Goal: Task Accomplishment & Management: Use online tool/utility

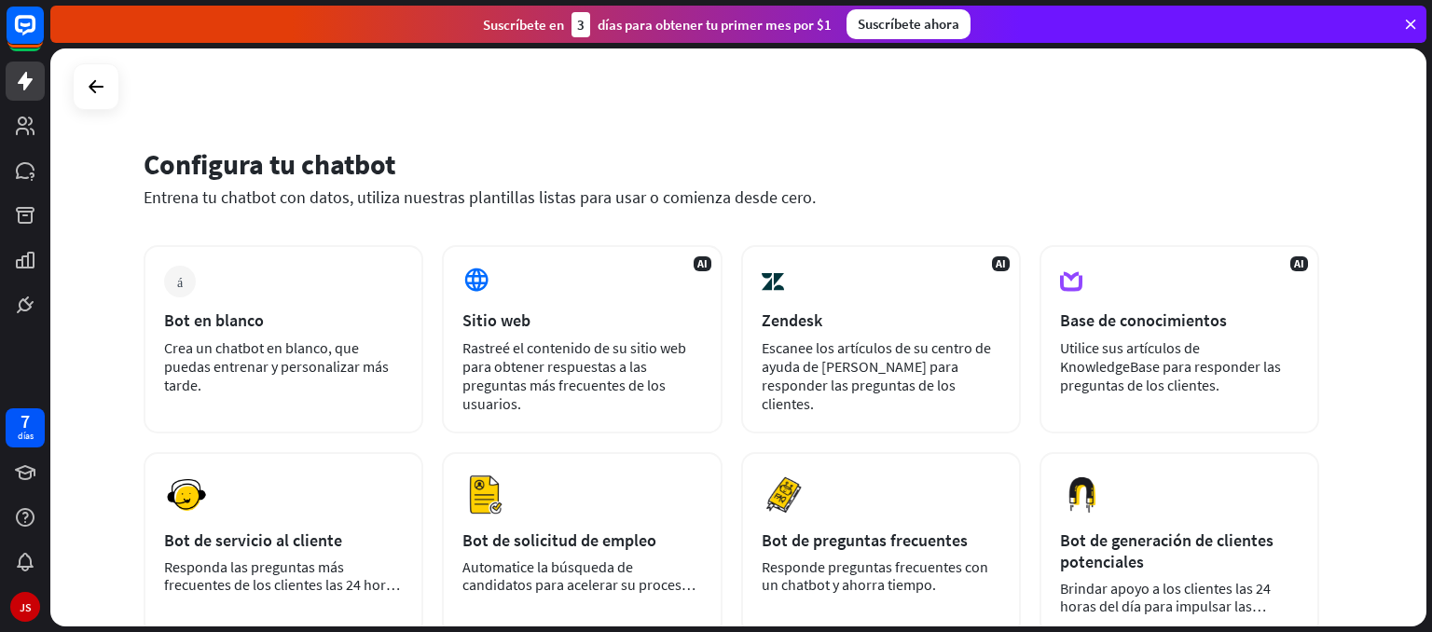
click at [71, 79] on div "Configura tu chatbot Entrena tu chatbot con datos, utiliza nuestras plantillas …" at bounding box center [738, 337] width 1376 height 578
click at [102, 79] on icon at bounding box center [96, 87] width 22 height 22
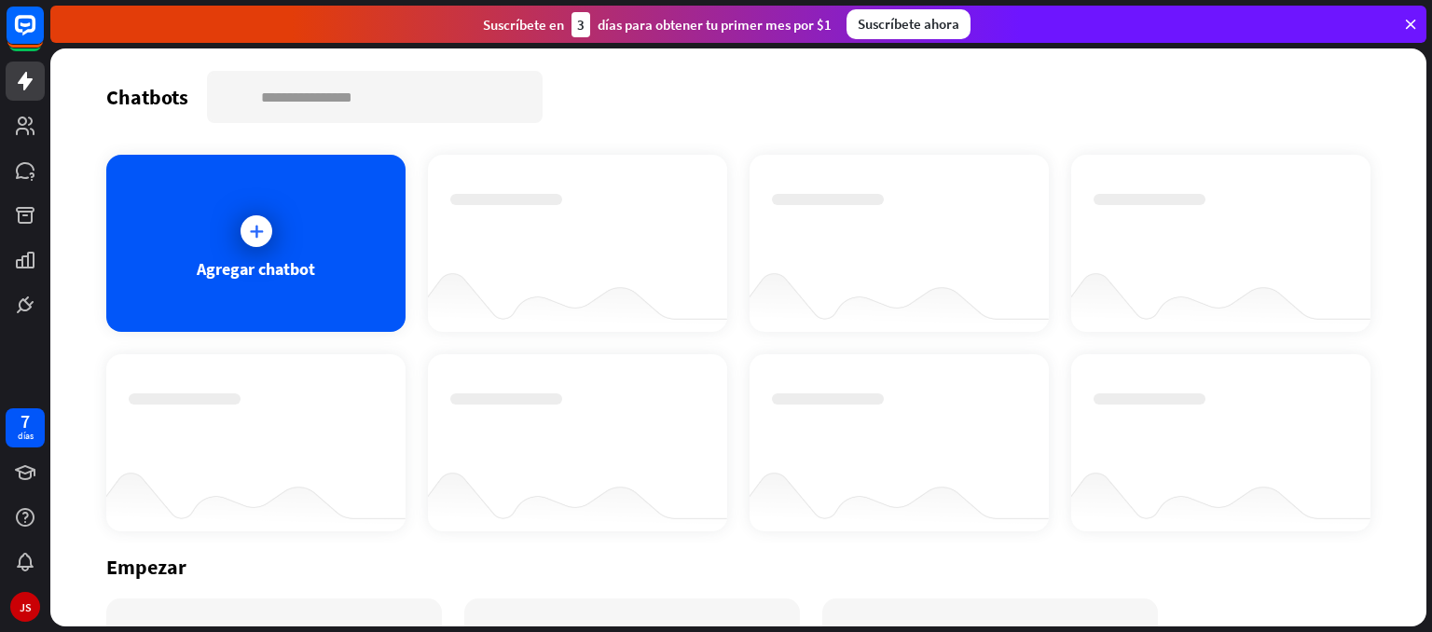
click at [562, 225] on div at bounding box center [577, 226] width 255 height 65
click at [257, 252] on div at bounding box center [256, 231] width 47 height 47
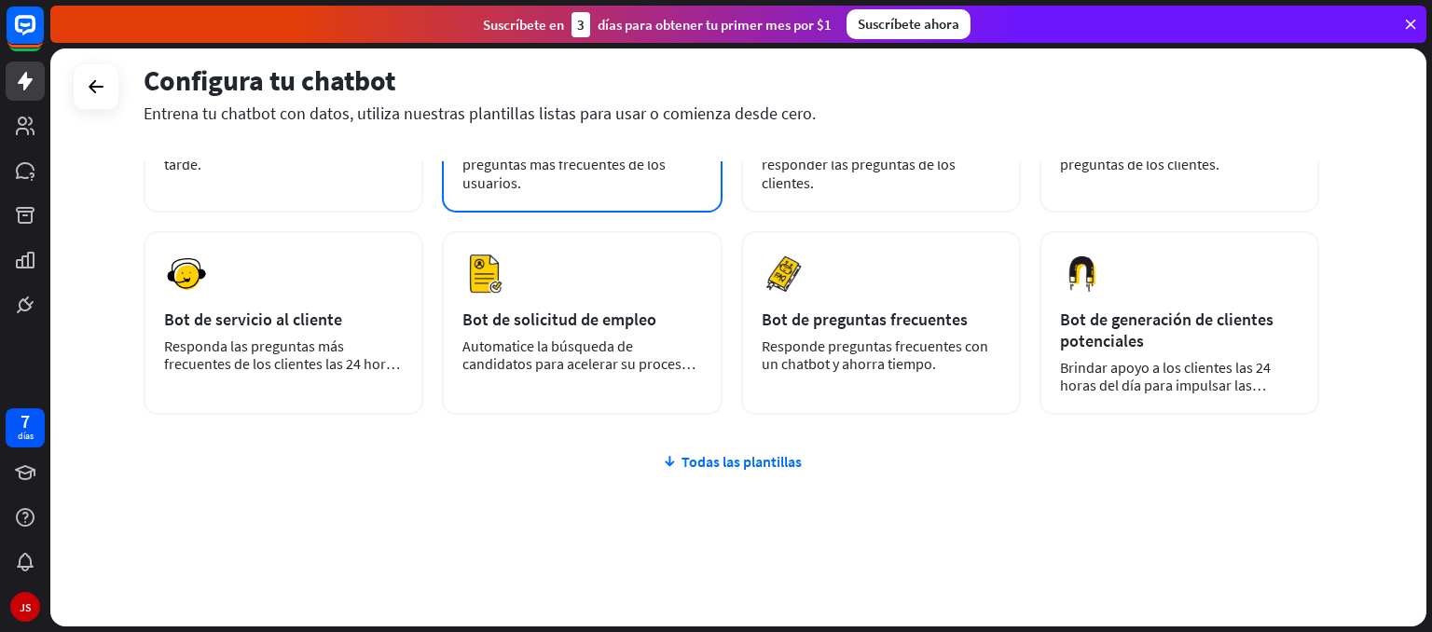
scroll to position [231, 0]
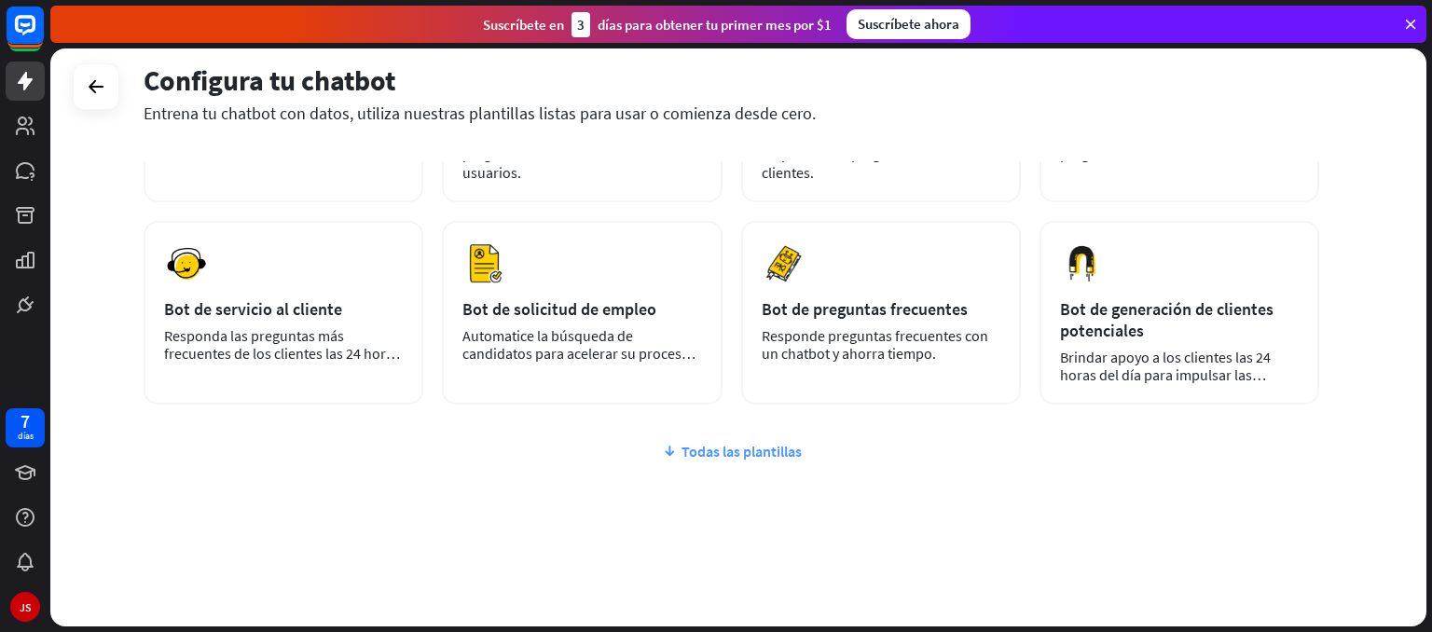
click at [736, 449] on font "Todas las plantillas" at bounding box center [741, 451] width 120 height 19
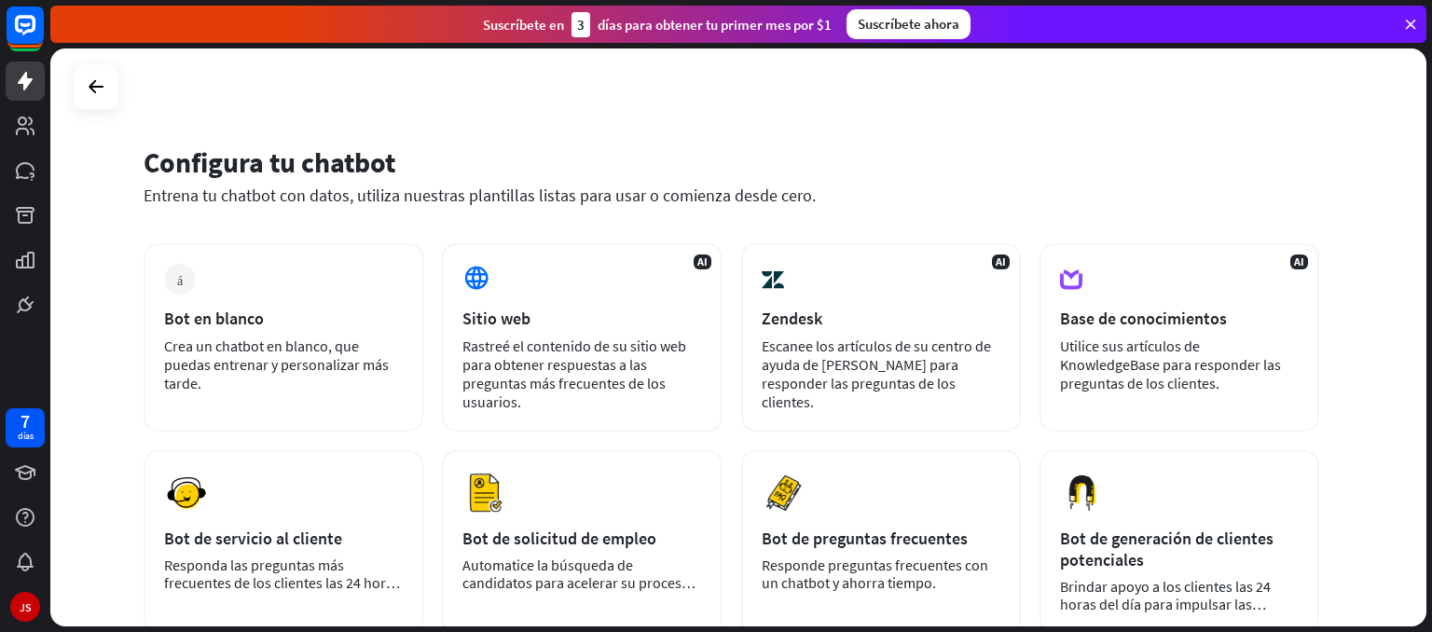
scroll to position [0, 0]
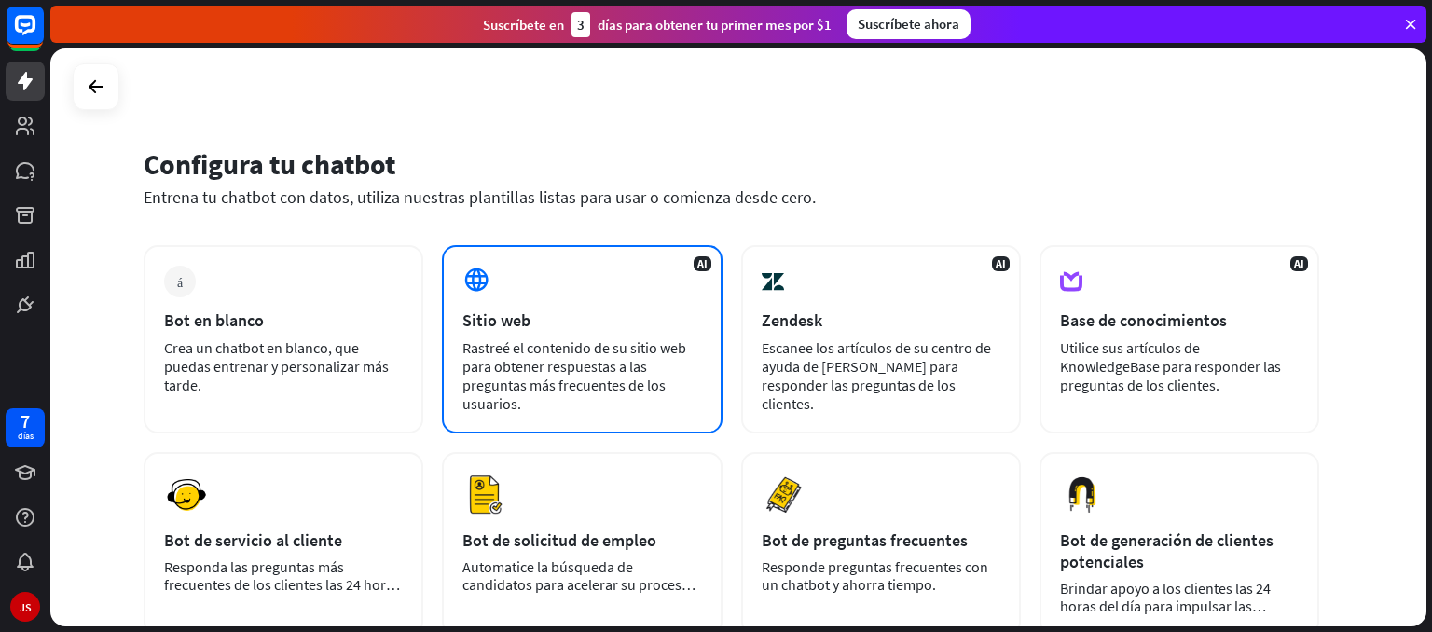
click at [531, 316] on div "Sitio web" at bounding box center [581, 320] width 239 height 21
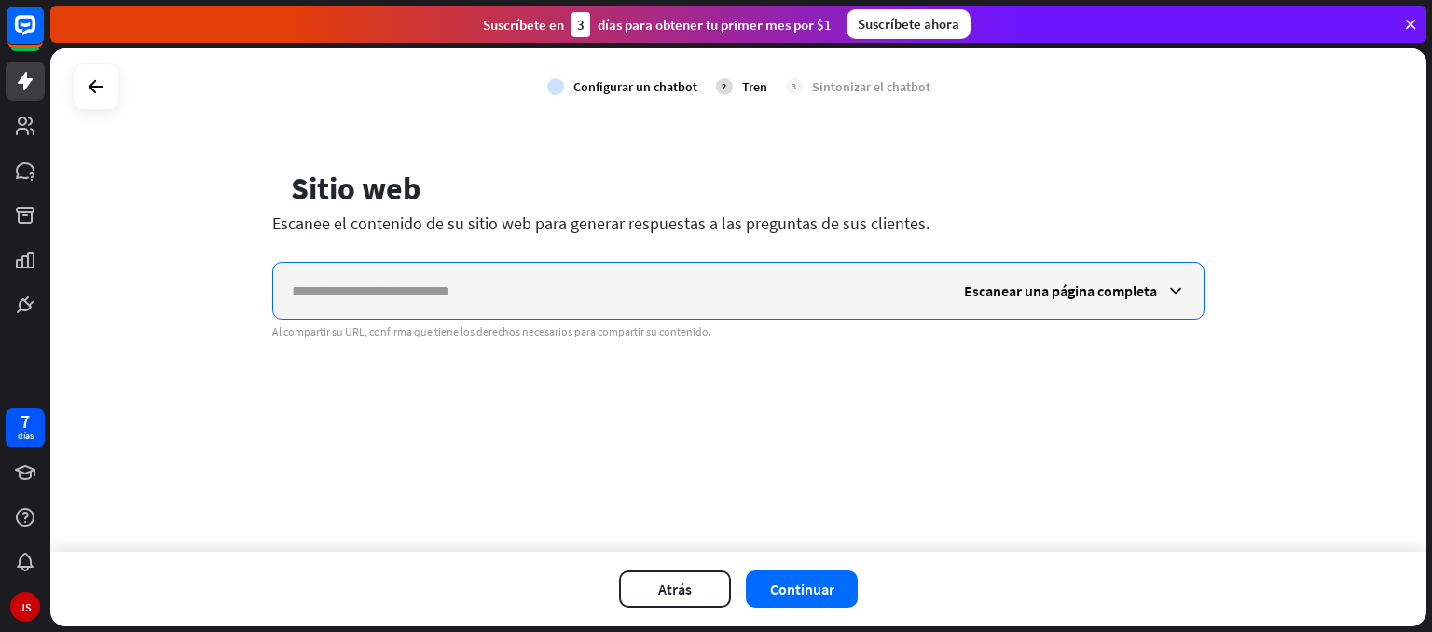
paste input "**********"
type input "**********"
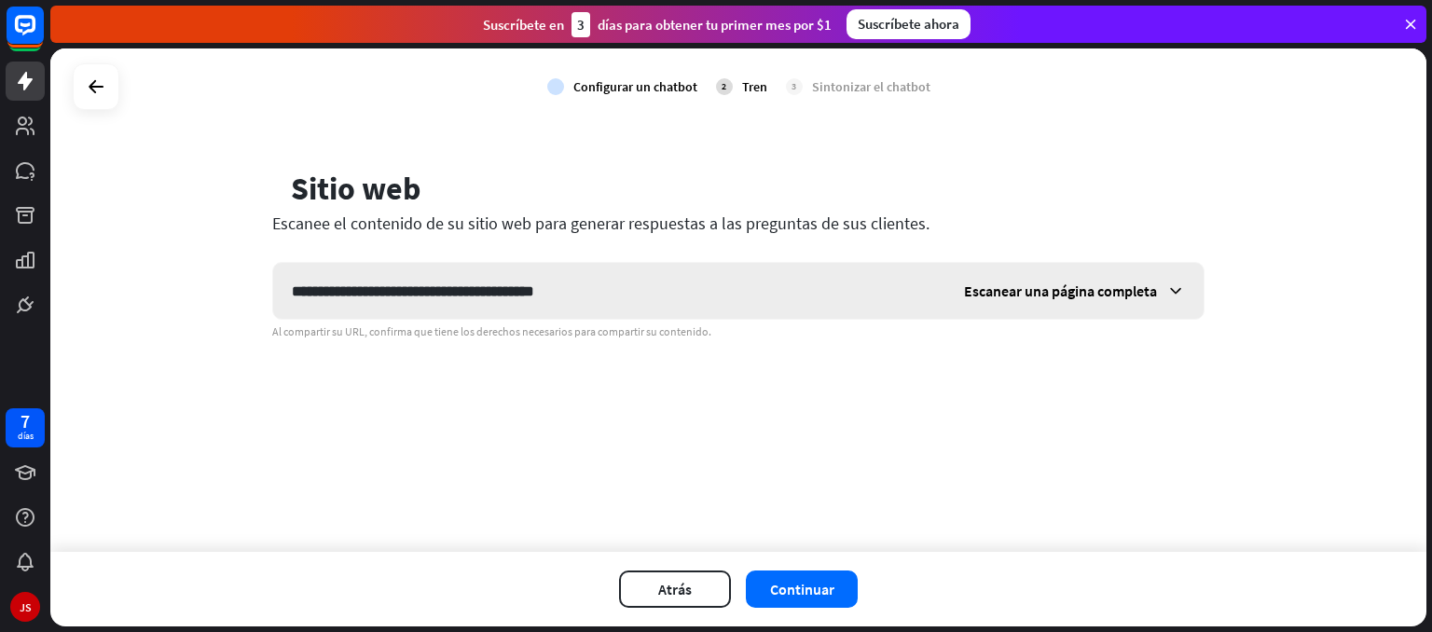
click at [1100, 291] on font "Escanear una página completa" at bounding box center [1060, 291] width 193 height 19
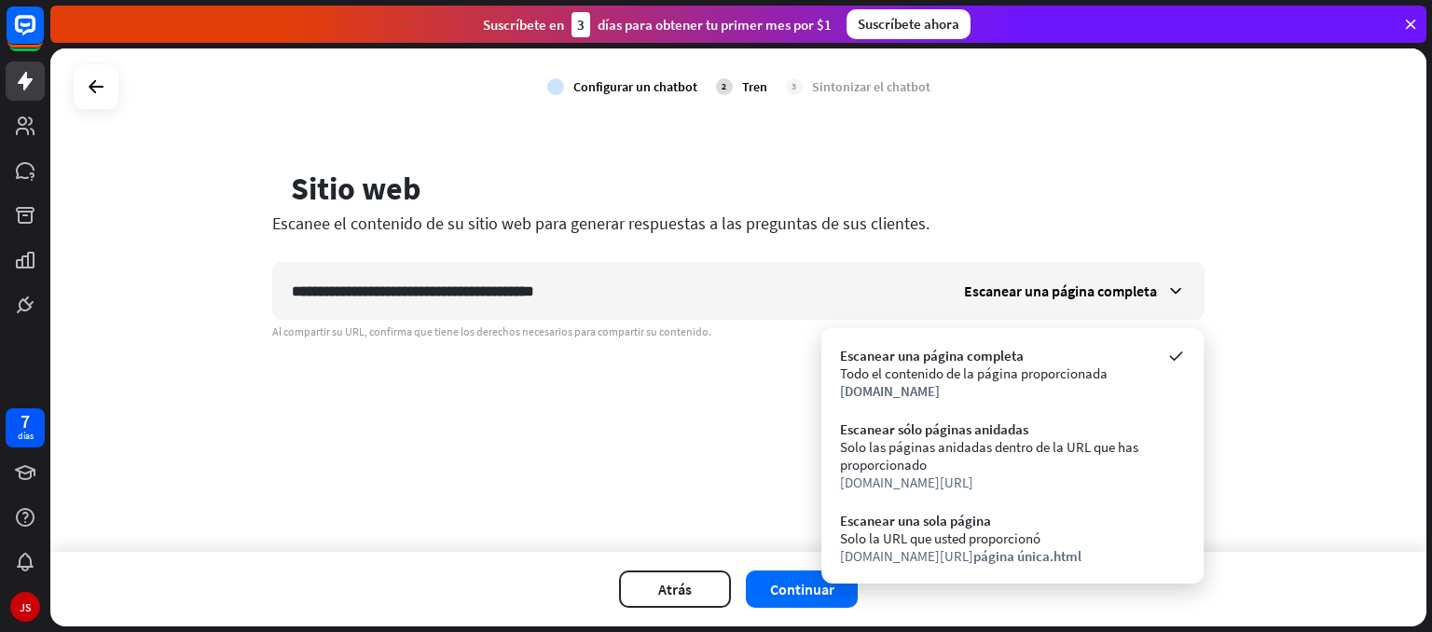
click at [680, 426] on div "**********" at bounding box center [738, 299] width 1376 height 503
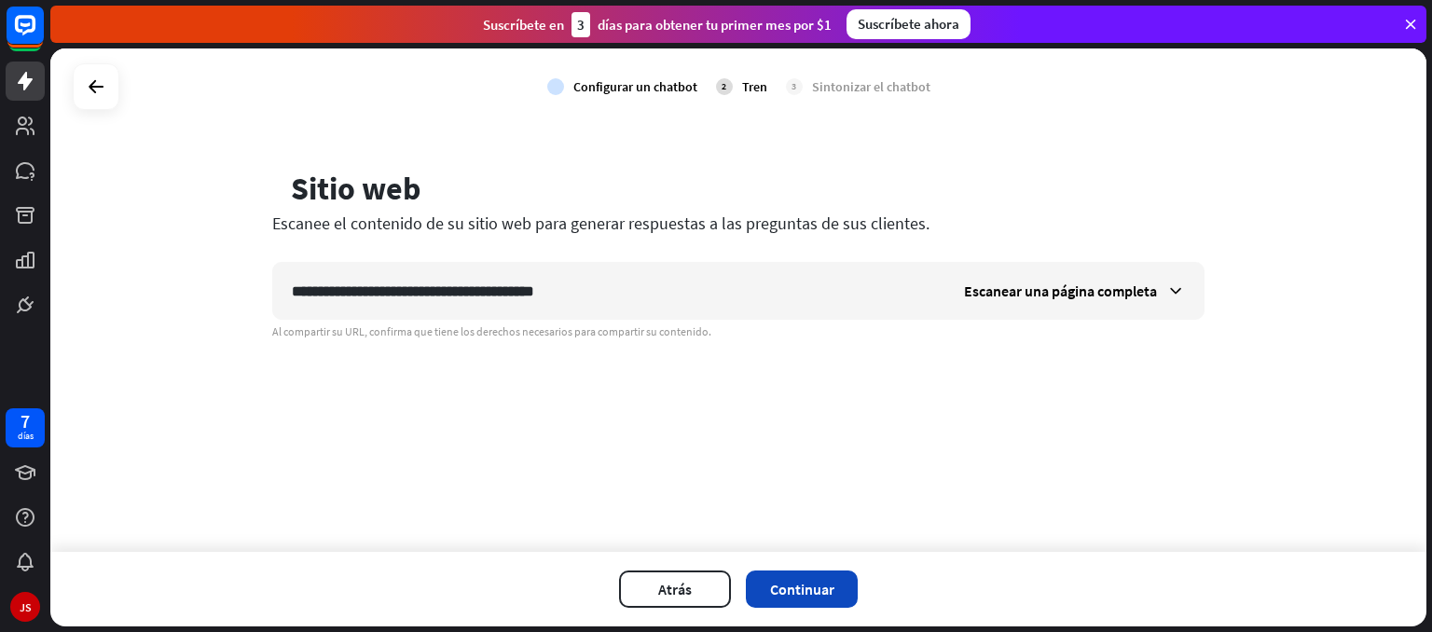
click at [811, 582] on font "Continuar" at bounding box center [802, 589] width 64 height 19
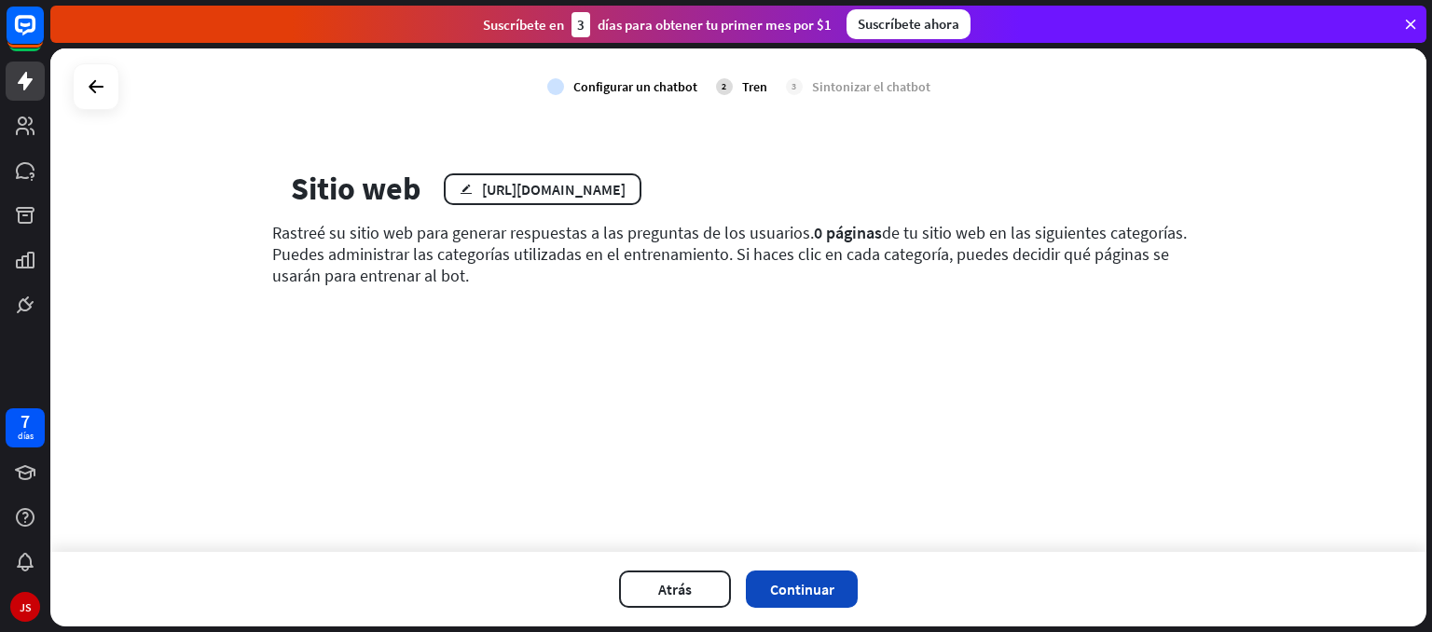
click at [825, 589] on font "Continuar" at bounding box center [802, 589] width 64 height 19
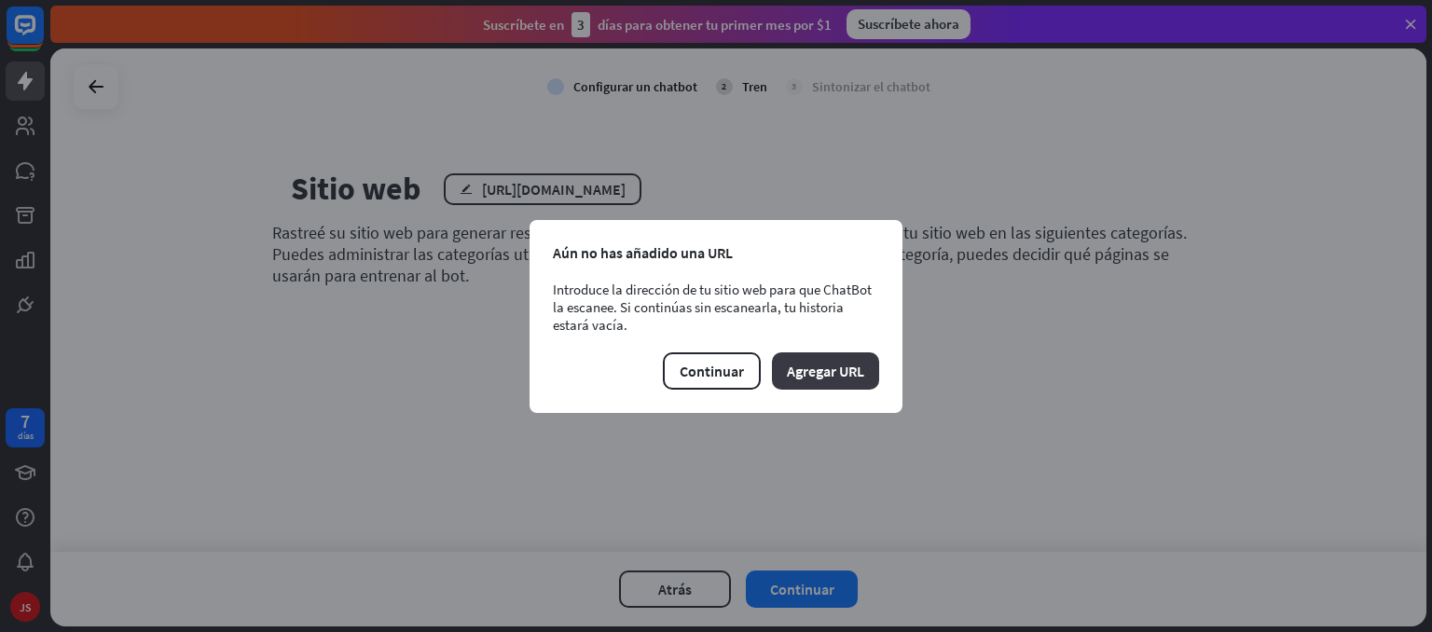
click at [820, 370] on font "Agregar URL" at bounding box center [825, 371] width 77 height 19
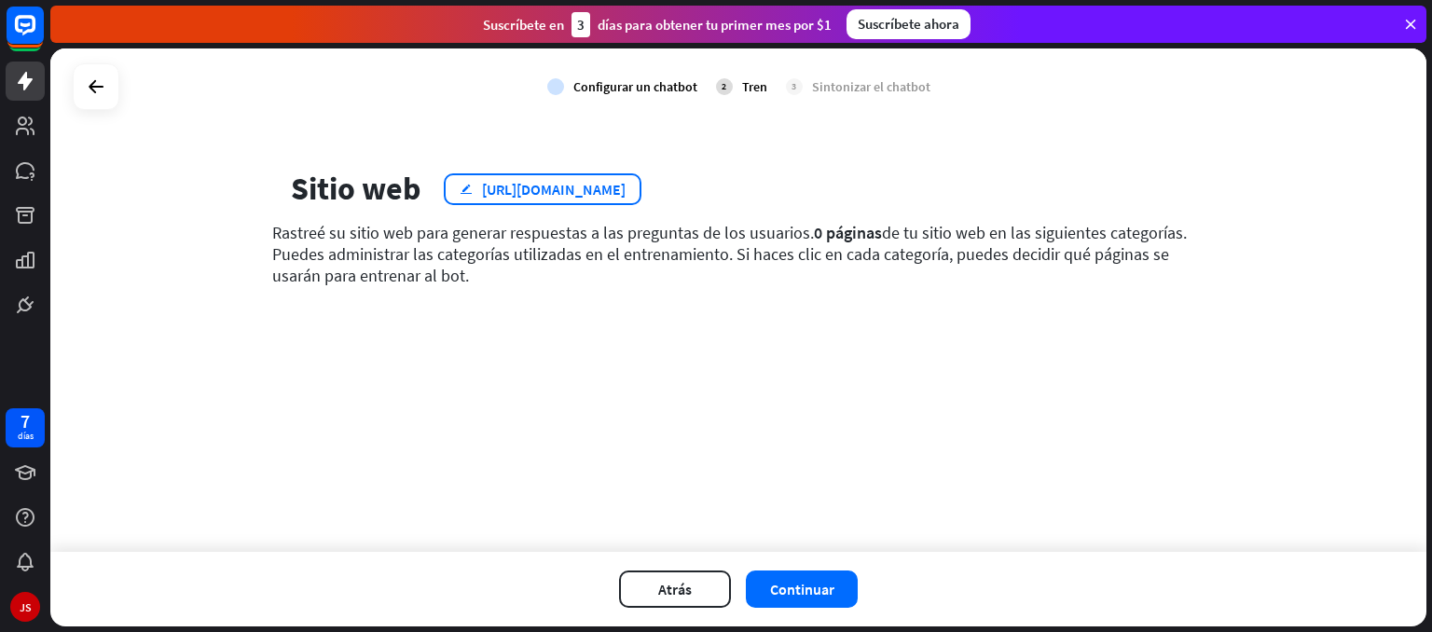
click at [598, 197] on font "[URL][DOMAIN_NAME]" at bounding box center [554, 189] width 144 height 19
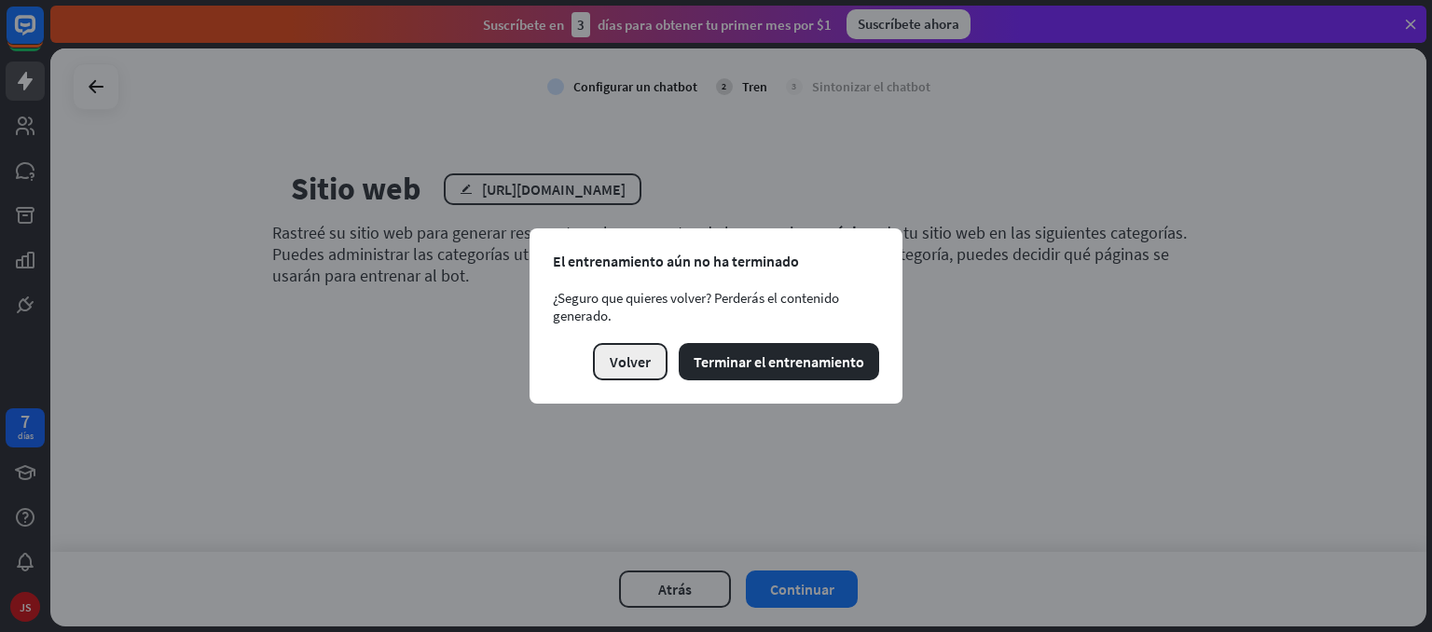
click at [626, 343] on button "Volver" at bounding box center [630, 361] width 75 height 37
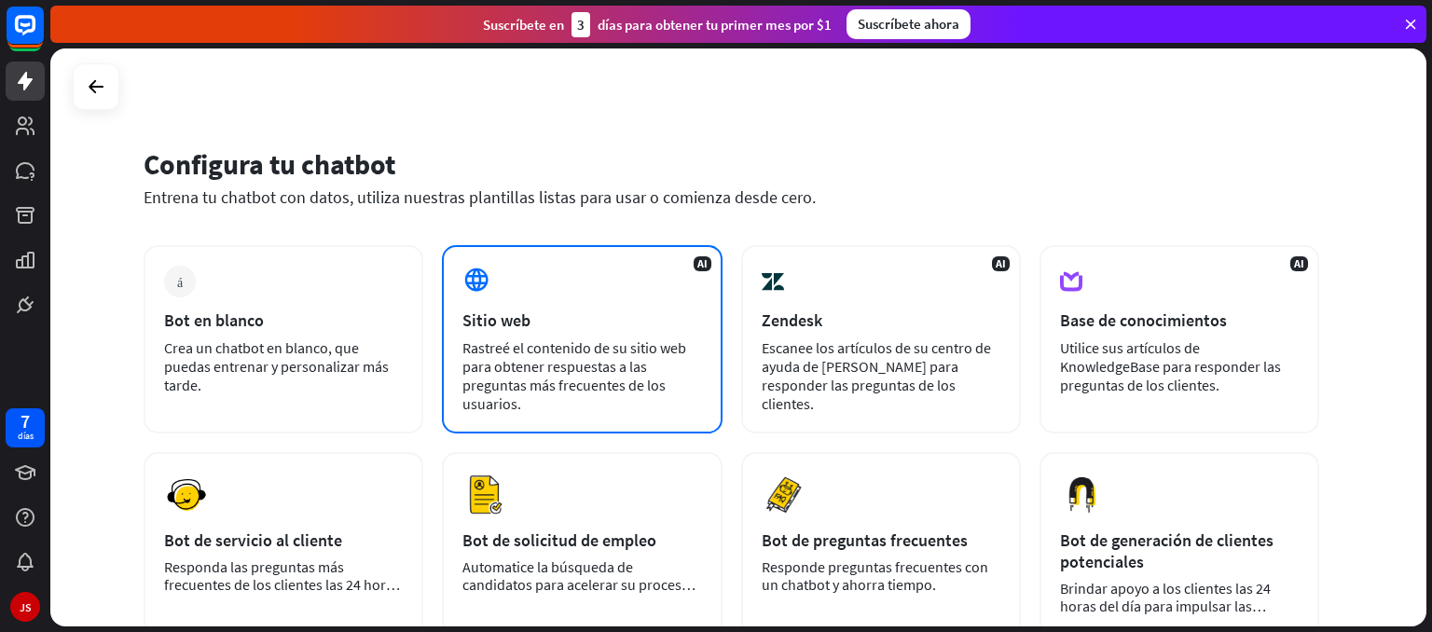
click at [585, 298] on div "AI Sitio web Rastreé el contenido de su sitio web para obtener respuestas a las…" at bounding box center [582, 339] width 280 height 188
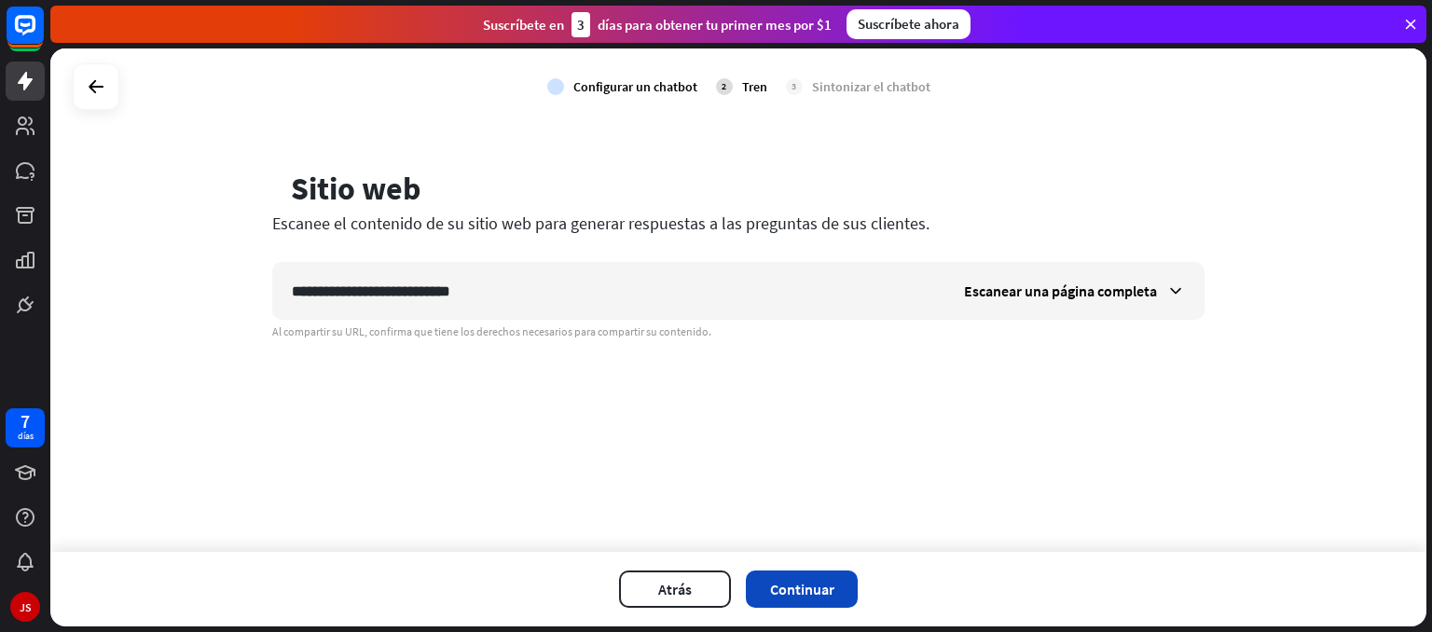
type input "**********"
click at [830, 598] on font "Continuar" at bounding box center [802, 589] width 64 height 19
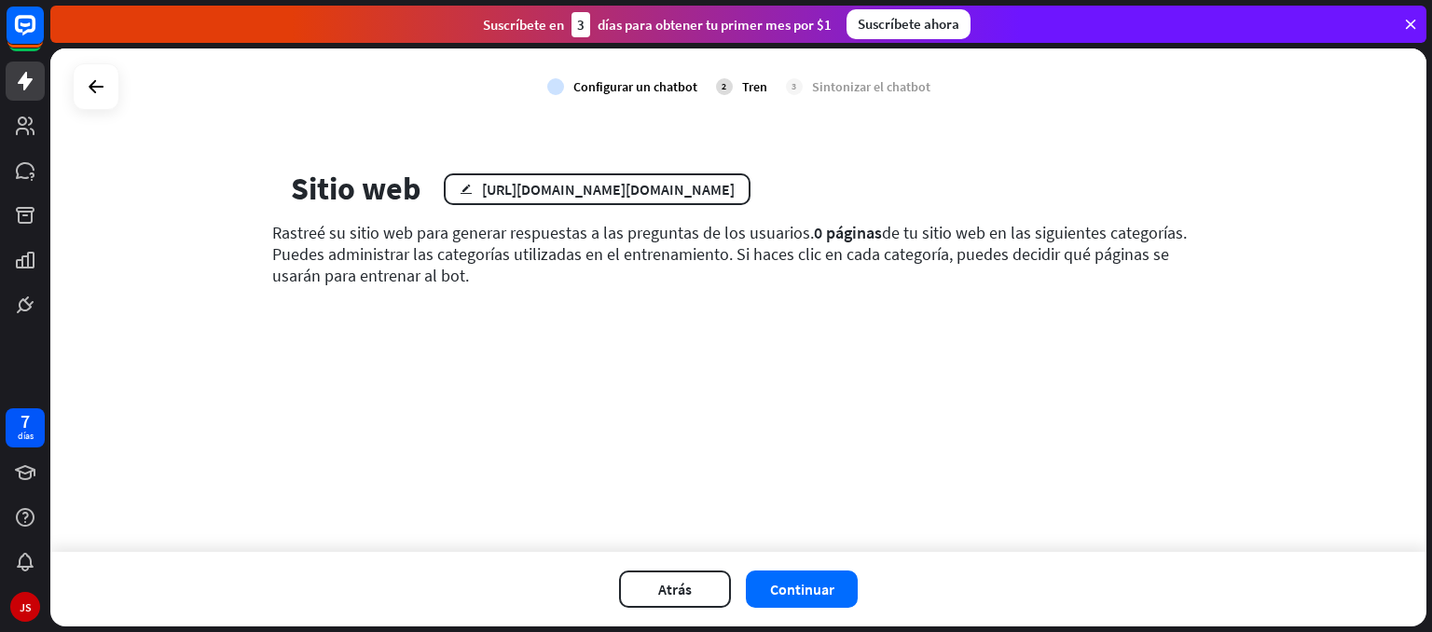
click at [664, 205] on div "globo Sitio web editar [URL][DOMAIN_NAME][DOMAIN_NAME]" at bounding box center [738, 189] width 932 height 38
click at [672, 169] on div "controlar Configurar un chatbot 2 Tren 3 Sintonizar el chatbot globo Sitio web …" at bounding box center [738, 299] width 1376 height 503
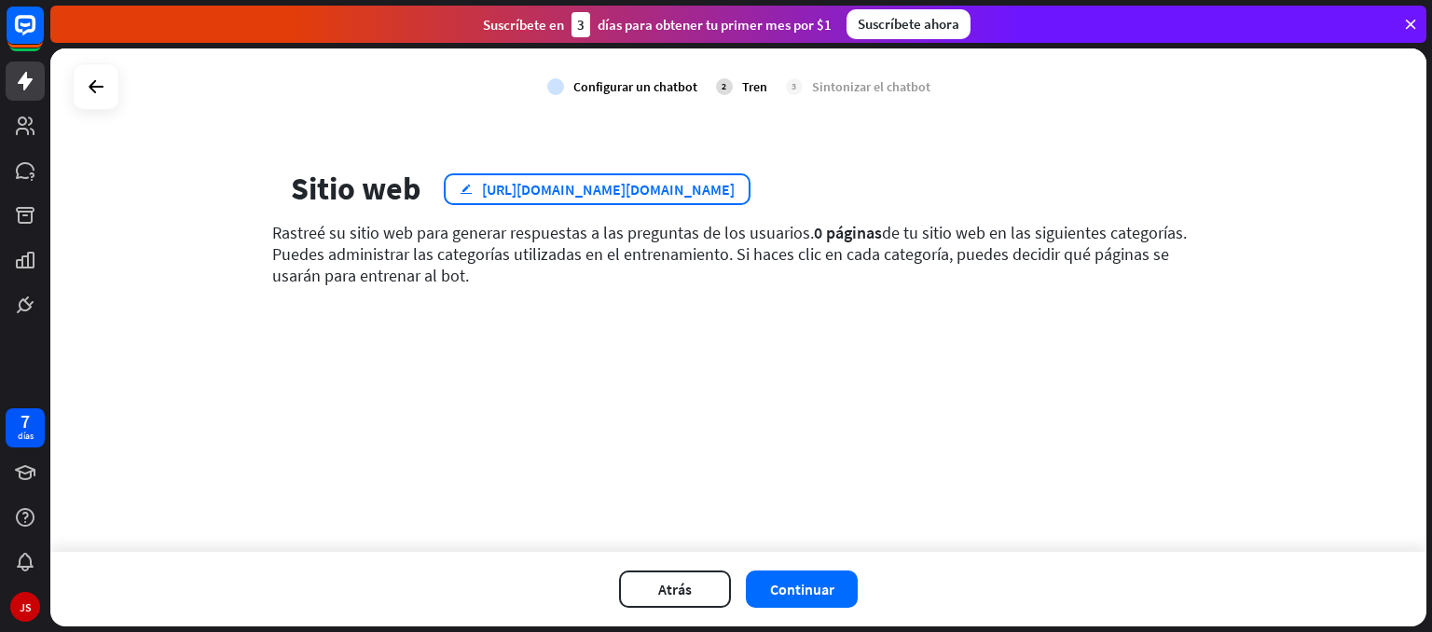
click at [671, 185] on font "[URL][DOMAIN_NAME][DOMAIN_NAME]" at bounding box center [608, 189] width 253 height 19
click at [671, 185] on div "close Training isn’t finished yet Are you sure you want to go back? You’ll lose…" at bounding box center [716, 316] width 1432 height 632
click at [671, 185] on font "[URL][DOMAIN_NAME][DOMAIN_NAME]" at bounding box center [608, 189] width 253 height 19
click at [671, 185] on div "cerca El entrenamiento aún no ha terminado ¿Seguro que quieres volver? Perderás…" at bounding box center [716, 316] width 1432 height 632
click at [671, 185] on font "[URL][DOMAIN_NAME][DOMAIN_NAME]" at bounding box center [608, 189] width 253 height 19
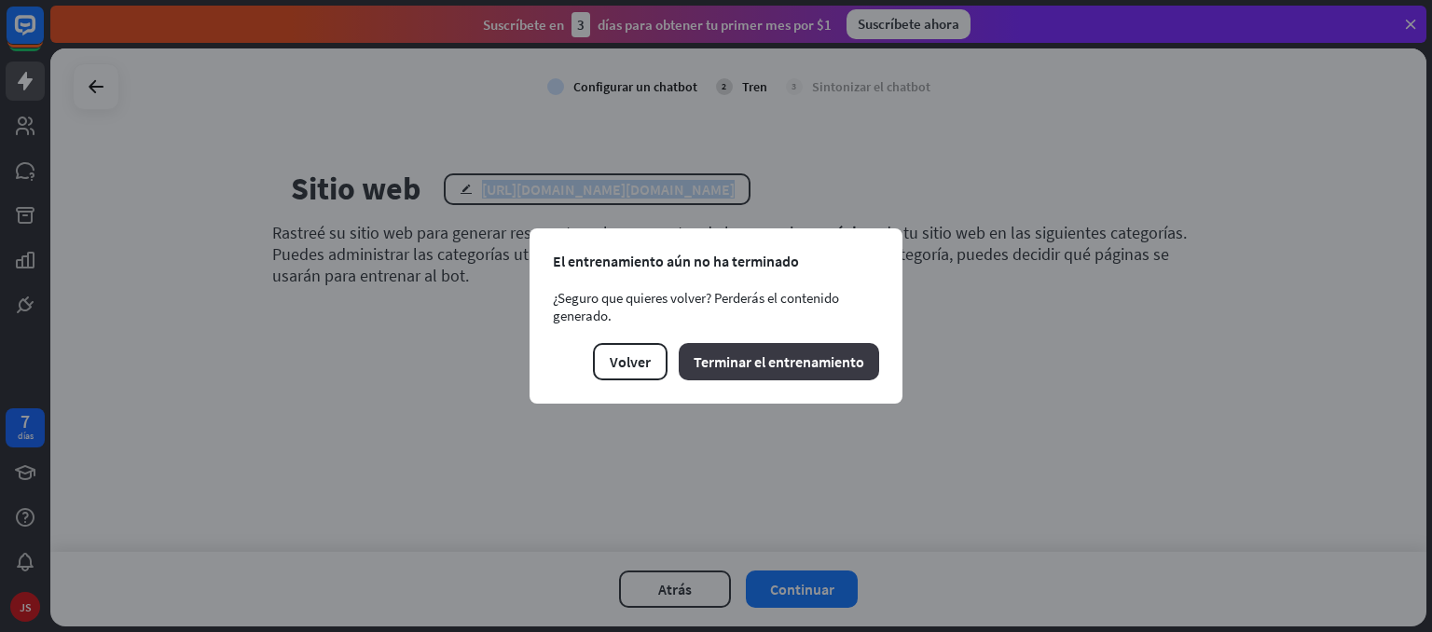
click at [701, 365] on font "Terminar el entrenamiento" at bounding box center [779, 361] width 171 height 19
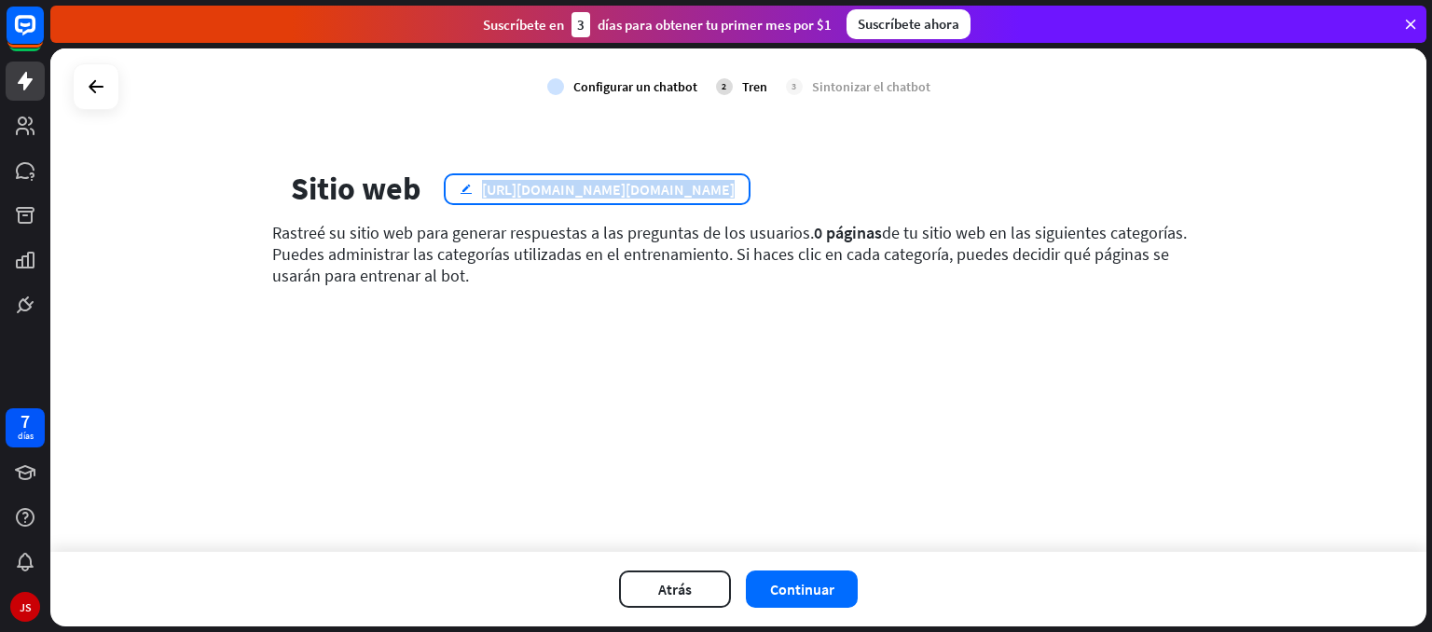
click at [690, 180] on font "[URL][DOMAIN_NAME][DOMAIN_NAME]" at bounding box center [608, 189] width 253 height 19
click at [690, 180] on div "cerca El entrenamiento aún no ha terminado ¿Seguro que quieres volver? Perderás…" at bounding box center [716, 316] width 1432 height 632
click at [690, 180] on font "[URL][DOMAIN_NAME][DOMAIN_NAME]" at bounding box center [608, 189] width 253 height 19
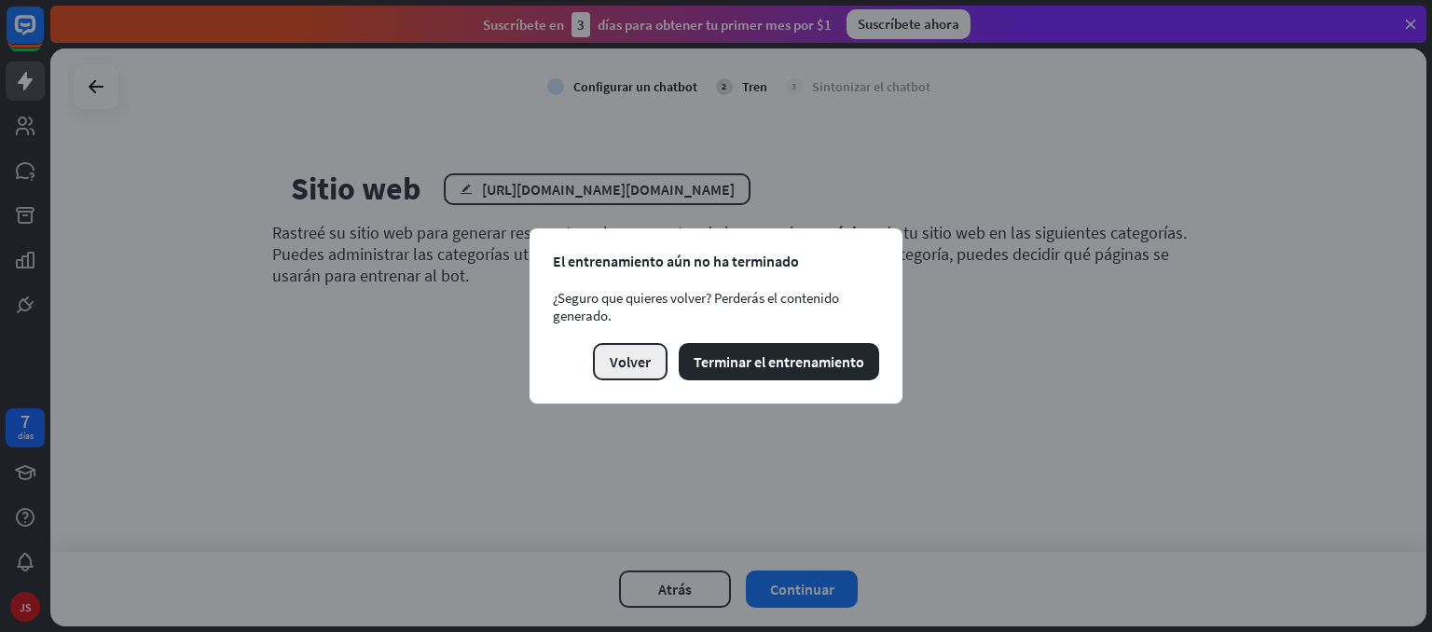
click at [640, 366] on font "Volver" at bounding box center [630, 361] width 41 height 19
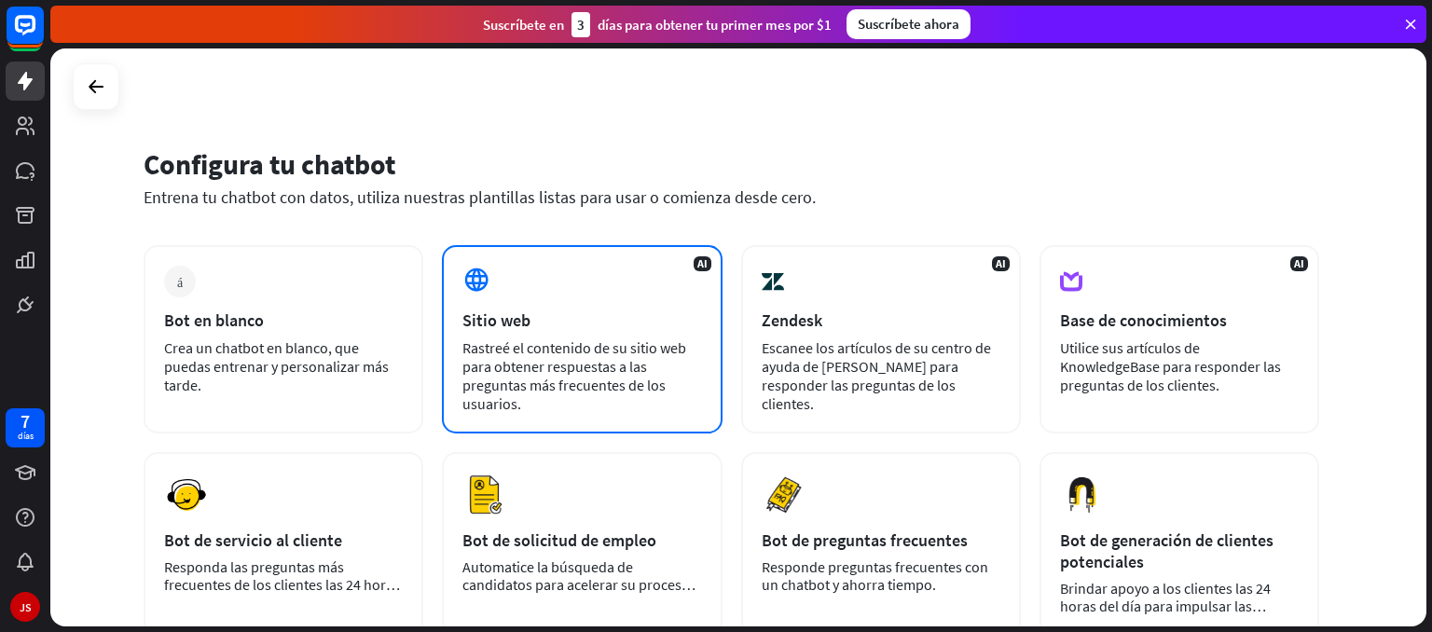
click at [615, 365] on font "Rastreé el contenido de su sitio web para obtener respuestas a las preguntas má…" at bounding box center [574, 375] width 224 height 75
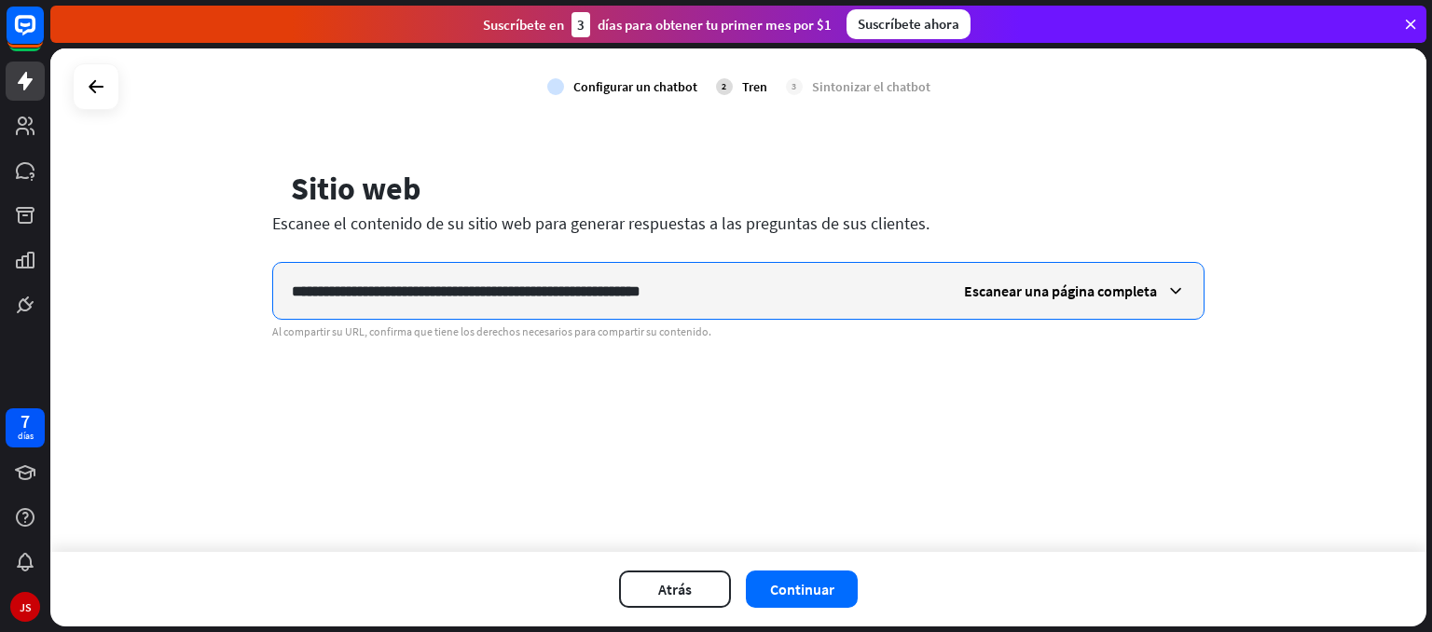
drag, startPoint x: 832, startPoint y: 289, endPoint x: 146, endPoint y: 274, distance: 685.4
click at [146, 274] on div "**********" at bounding box center [738, 299] width 1376 height 503
paste input "**********"
type input "**********"
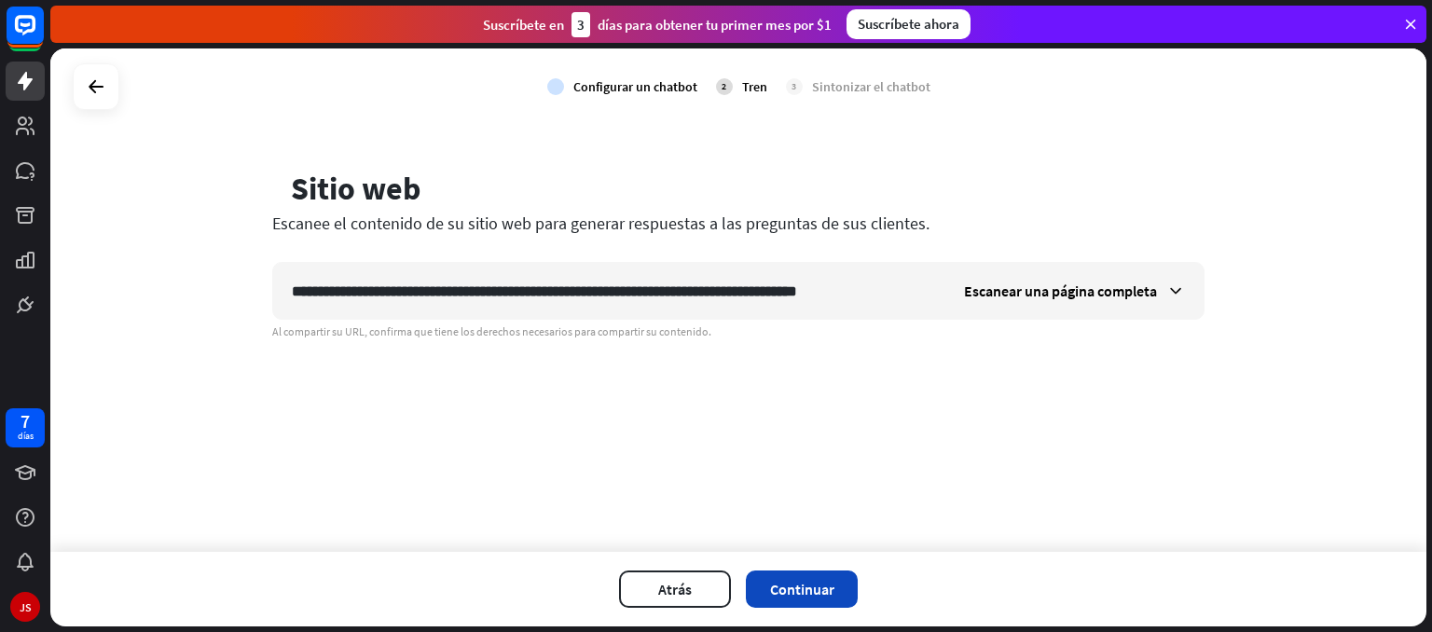
scroll to position [0, 0]
click at [770, 593] on font "Continuar" at bounding box center [802, 589] width 64 height 19
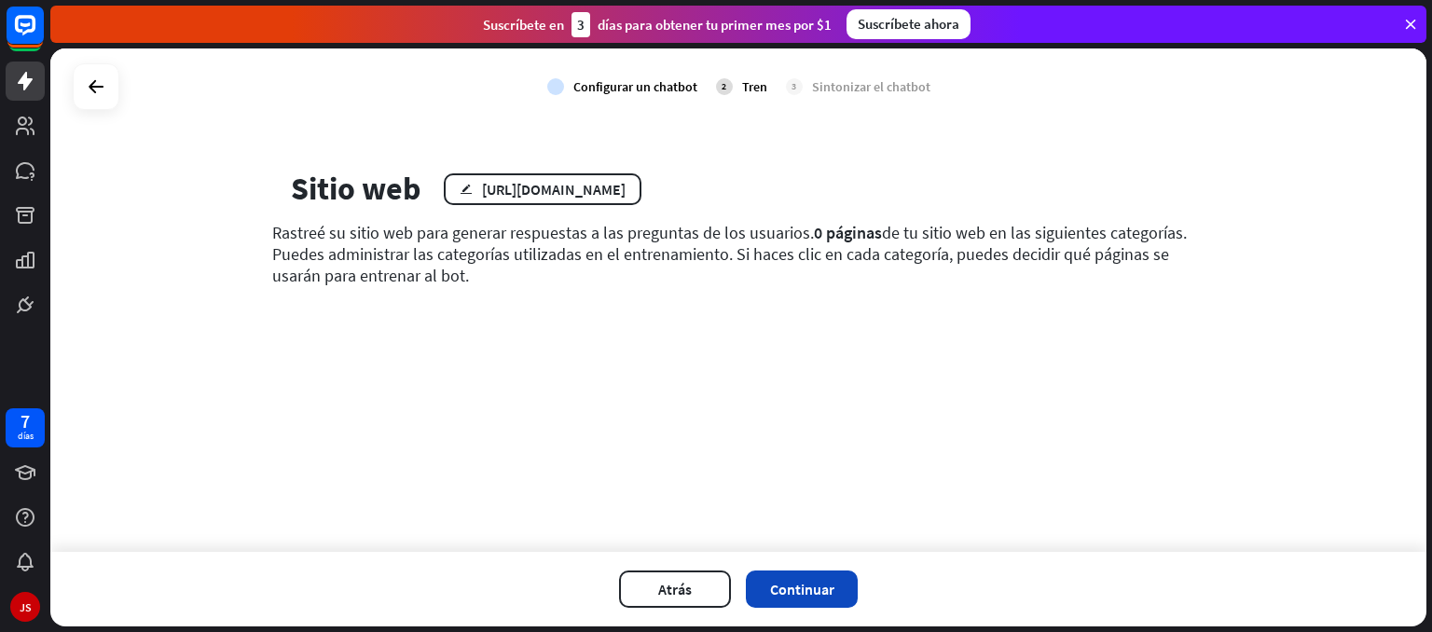
click at [771, 580] on font "Continuar" at bounding box center [802, 589] width 64 height 19
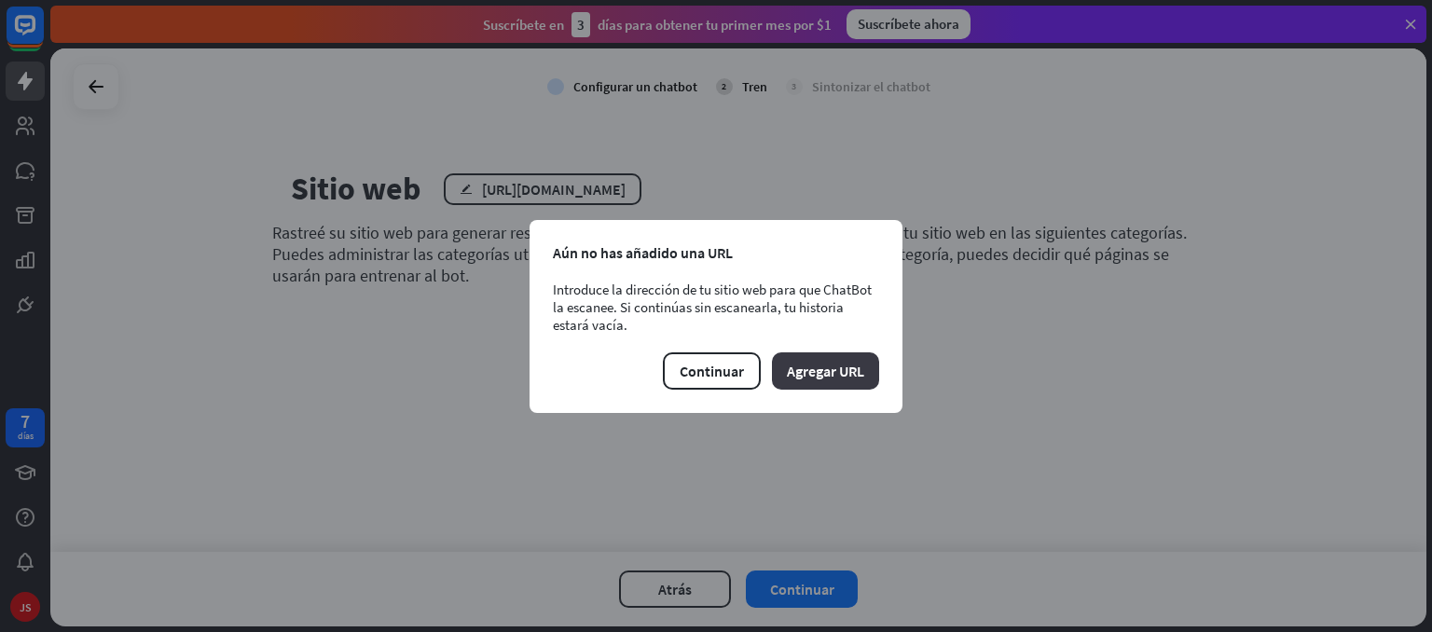
click at [835, 375] on font "Agregar URL" at bounding box center [825, 371] width 77 height 19
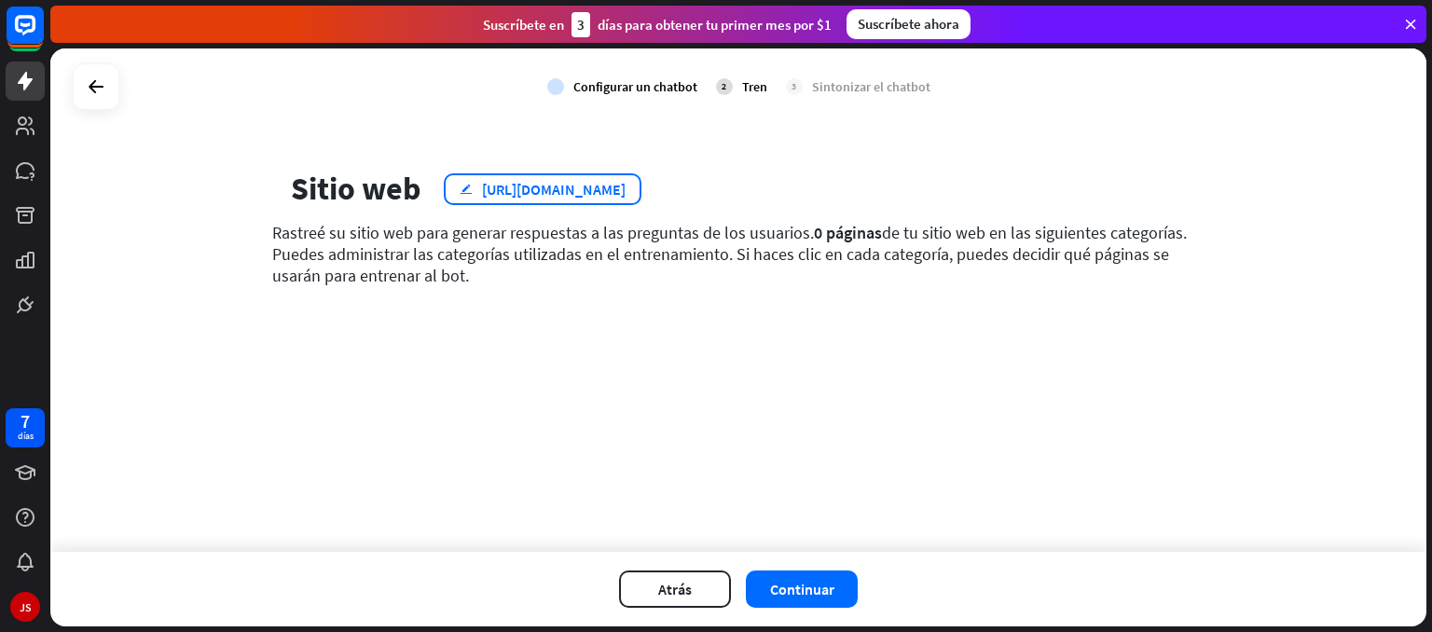
click at [470, 191] on font "editar" at bounding box center [466, 189] width 13 height 12
click at [748, 192] on div "cerca El entrenamiento aún no ha terminado ¿Seguro que quieres volver? Perderás…" at bounding box center [716, 316] width 1432 height 632
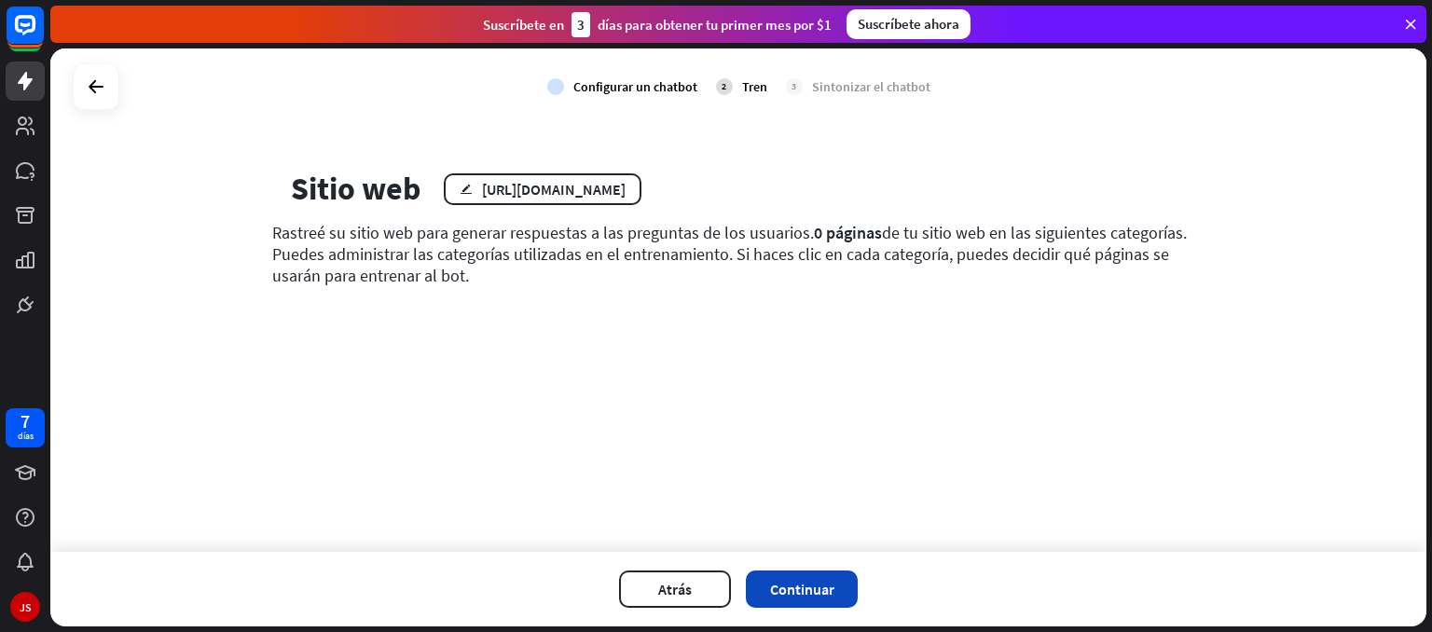
click at [791, 571] on button "Continuar" at bounding box center [802, 589] width 112 height 37
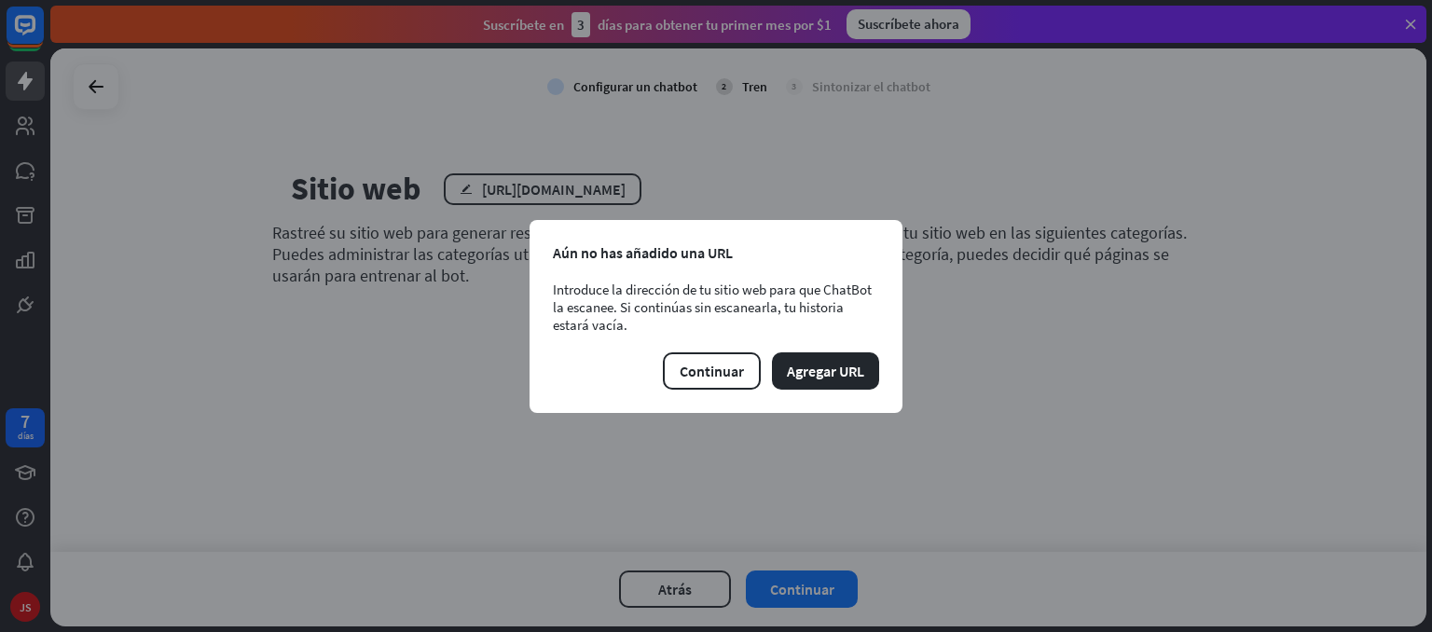
click at [719, 348] on div "cerca Aún no has añadido una URL Introduce la dirección de tu sitio web para qu…" at bounding box center [716, 316] width 373 height 193
click at [724, 366] on font "Continuar" at bounding box center [712, 371] width 64 height 19
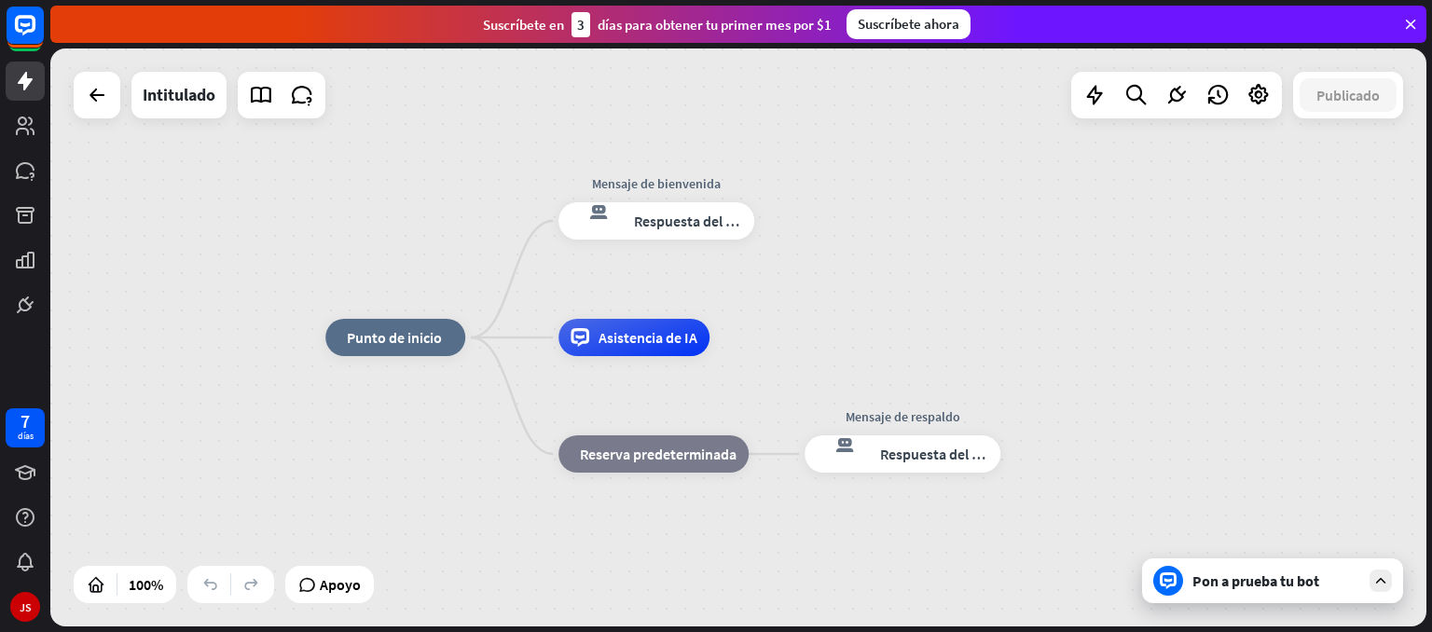
click at [1249, 575] on font "Pon a prueba tu bot" at bounding box center [1255, 580] width 127 height 19
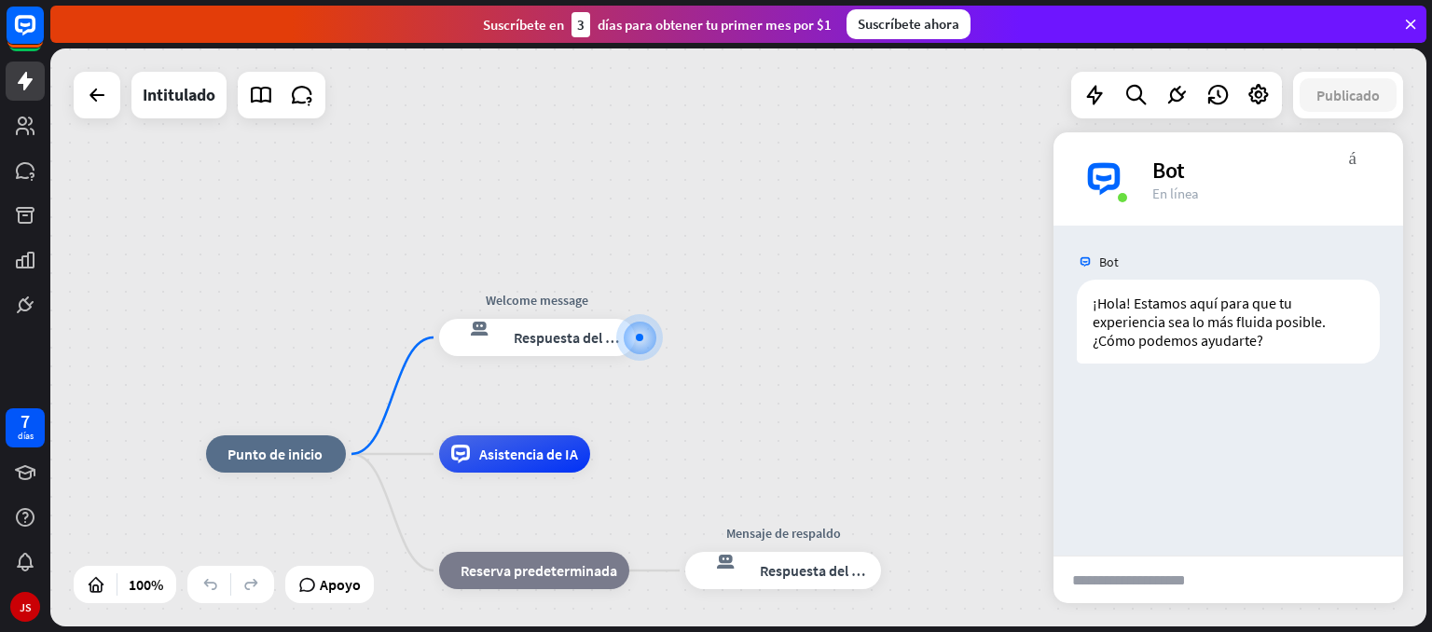
click at [746, 279] on div "inicio_2 Punto de inicio Editar nombre más_amarillo Welcome message respuesta d…" at bounding box center [738, 337] width 1376 height 578
